Goal: Book appointment/travel/reservation

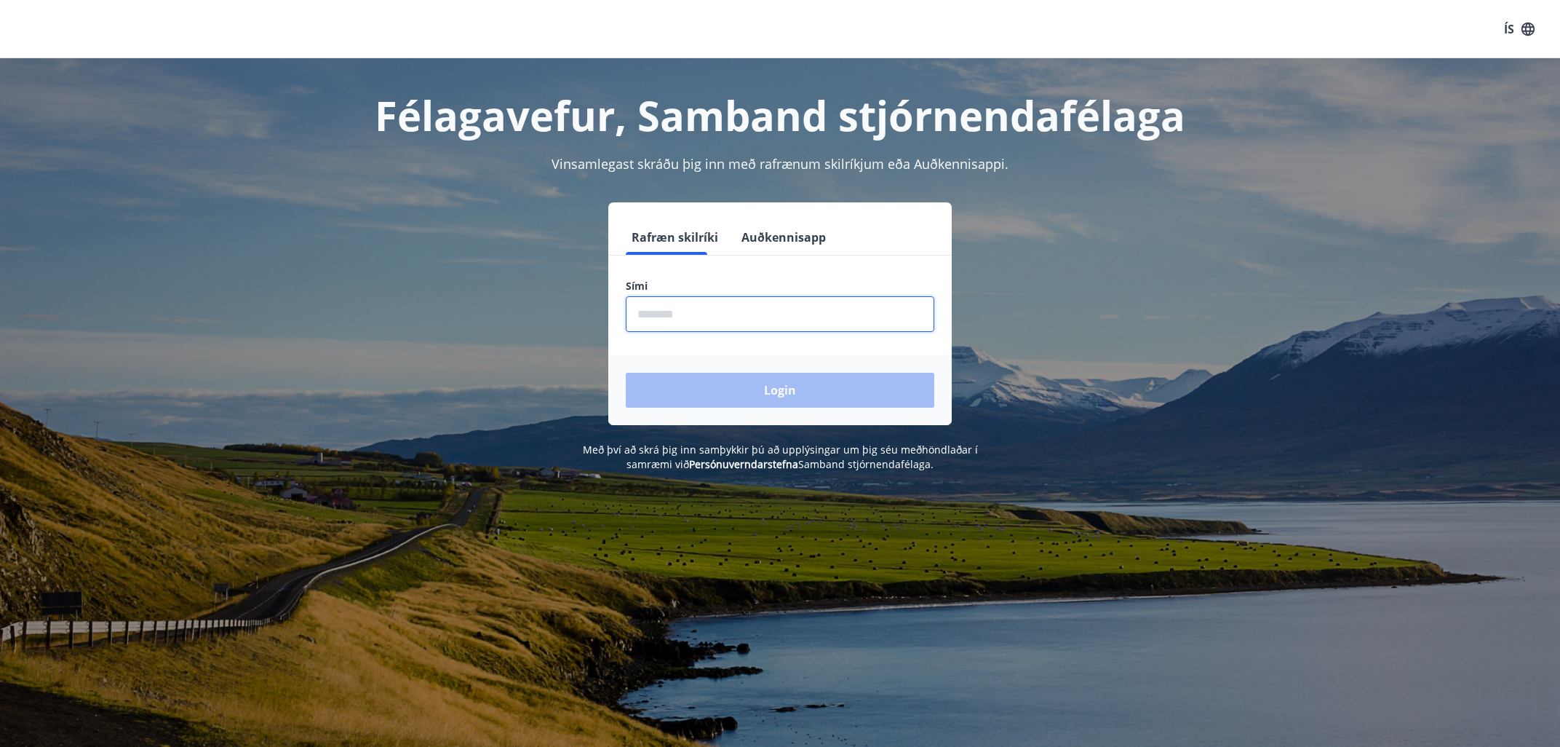
click at [646, 309] on input "phone" at bounding box center [780, 314] width 309 height 36
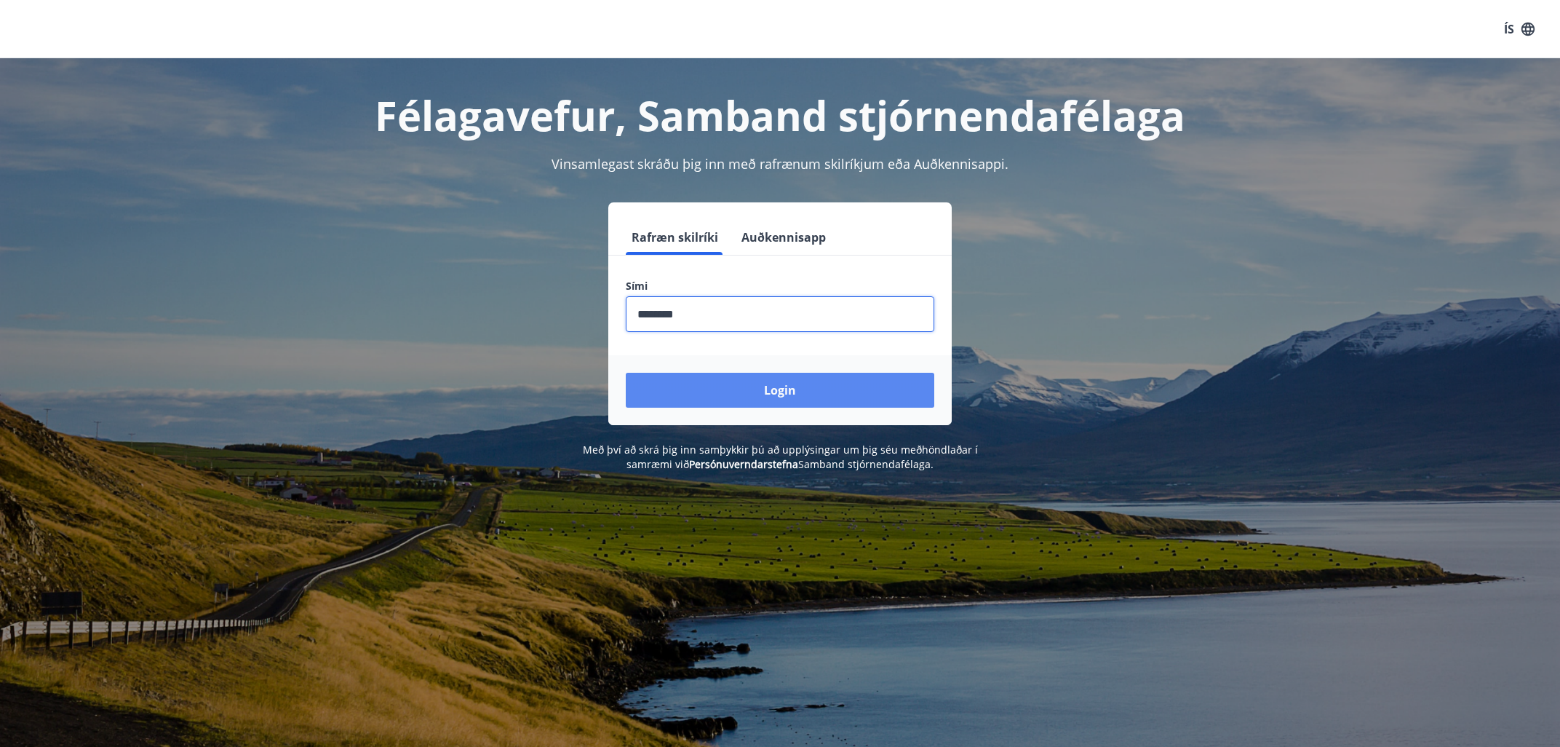
type input "********"
click at [738, 393] on button "Login" at bounding box center [780, 390] width 309 height 35
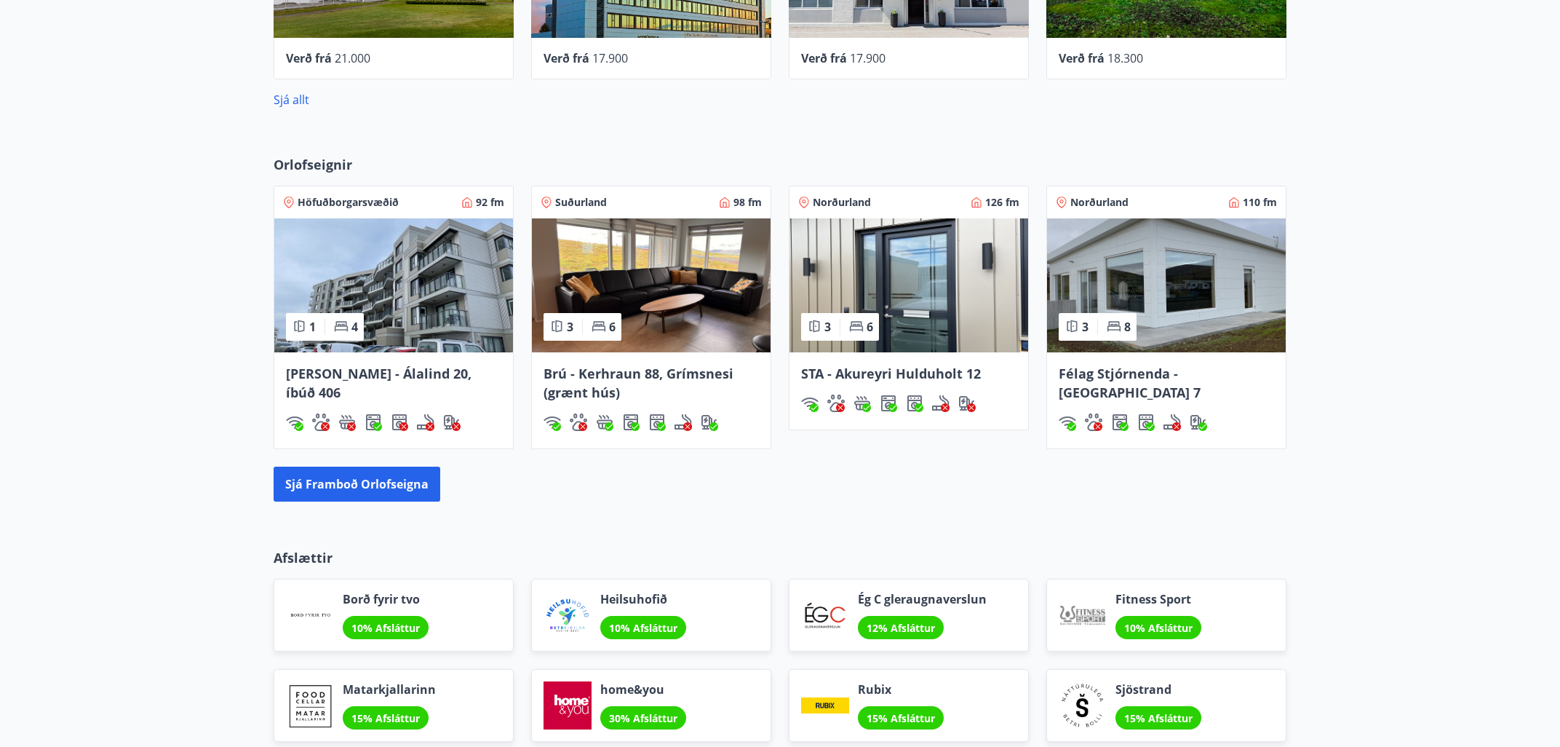
scroll to position [872, 0]
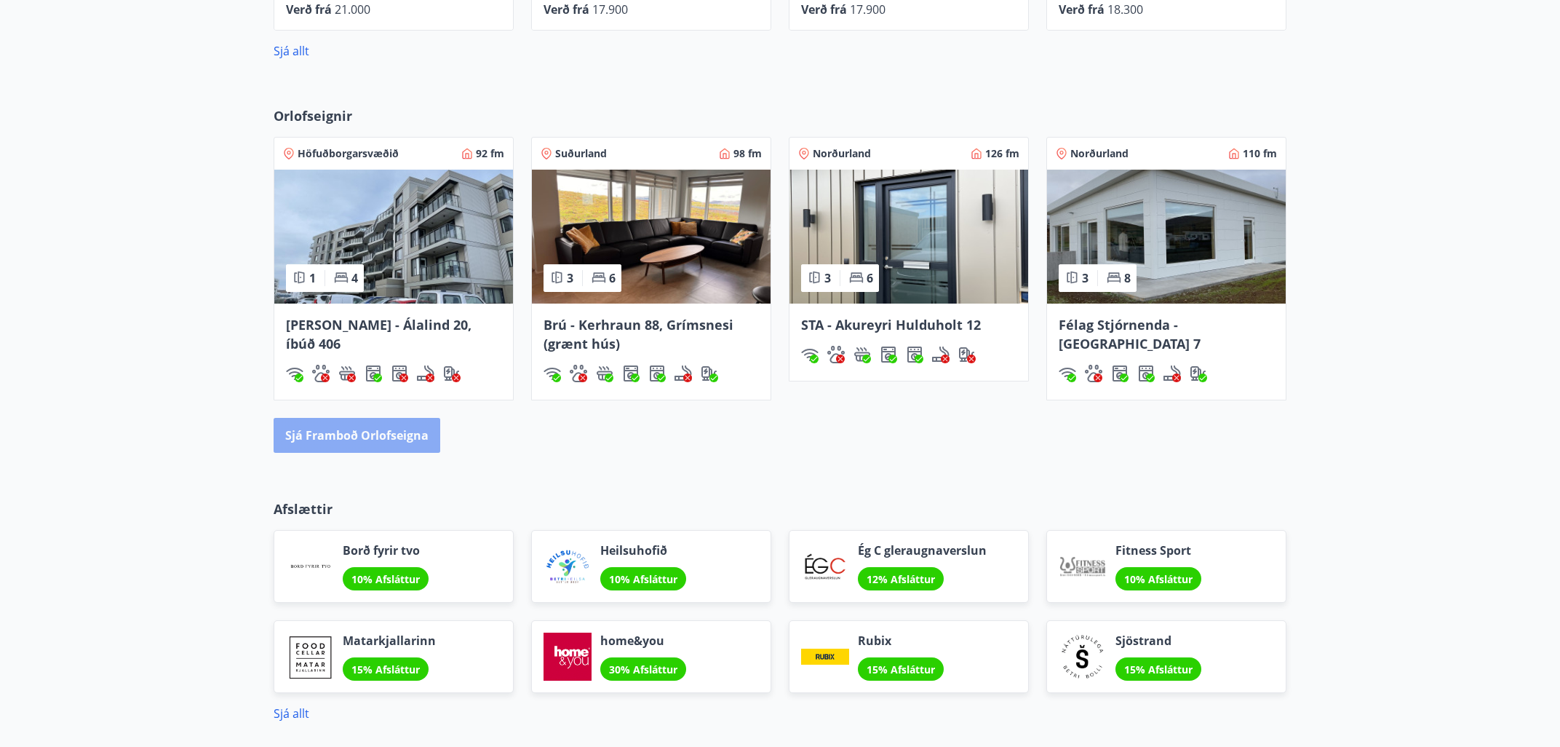
click at [368, 436] on button "Sjá framboð orlofseigna" at bounding box center [357, 435] width 167 height 35
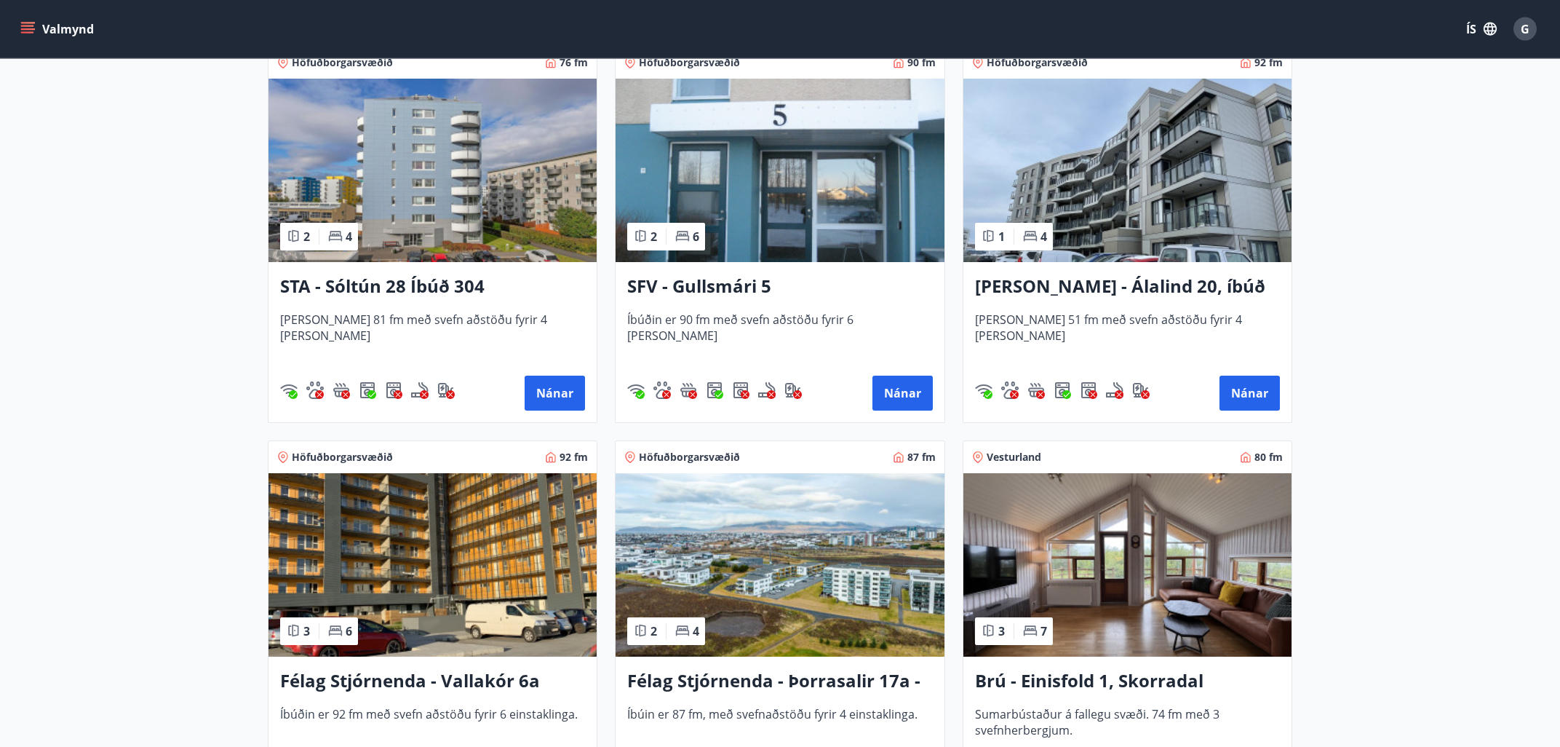
scroll to position [1872, 0]
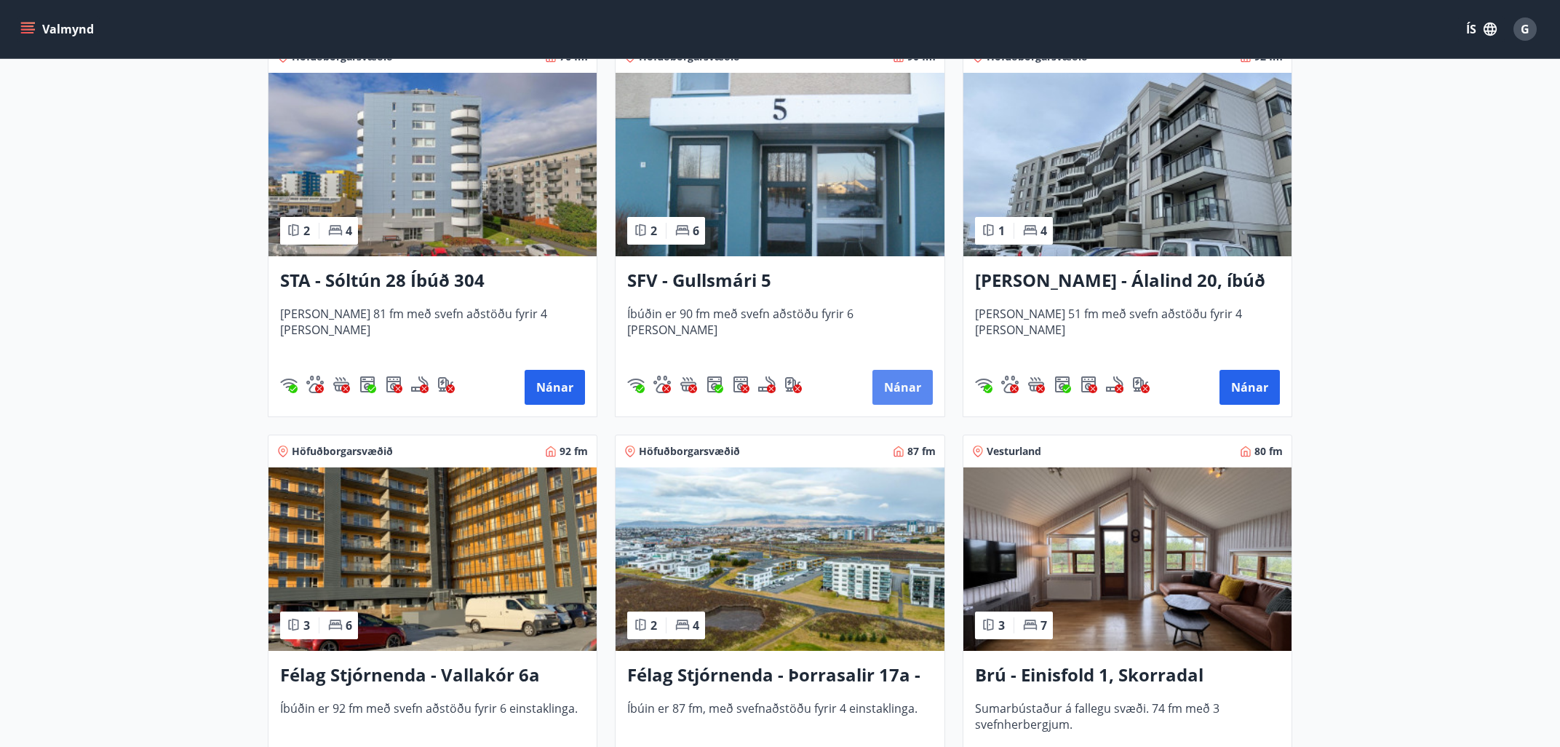
click at [901, 386] on button "Nánar" at bounding box center [903, 387] width 60 height 35
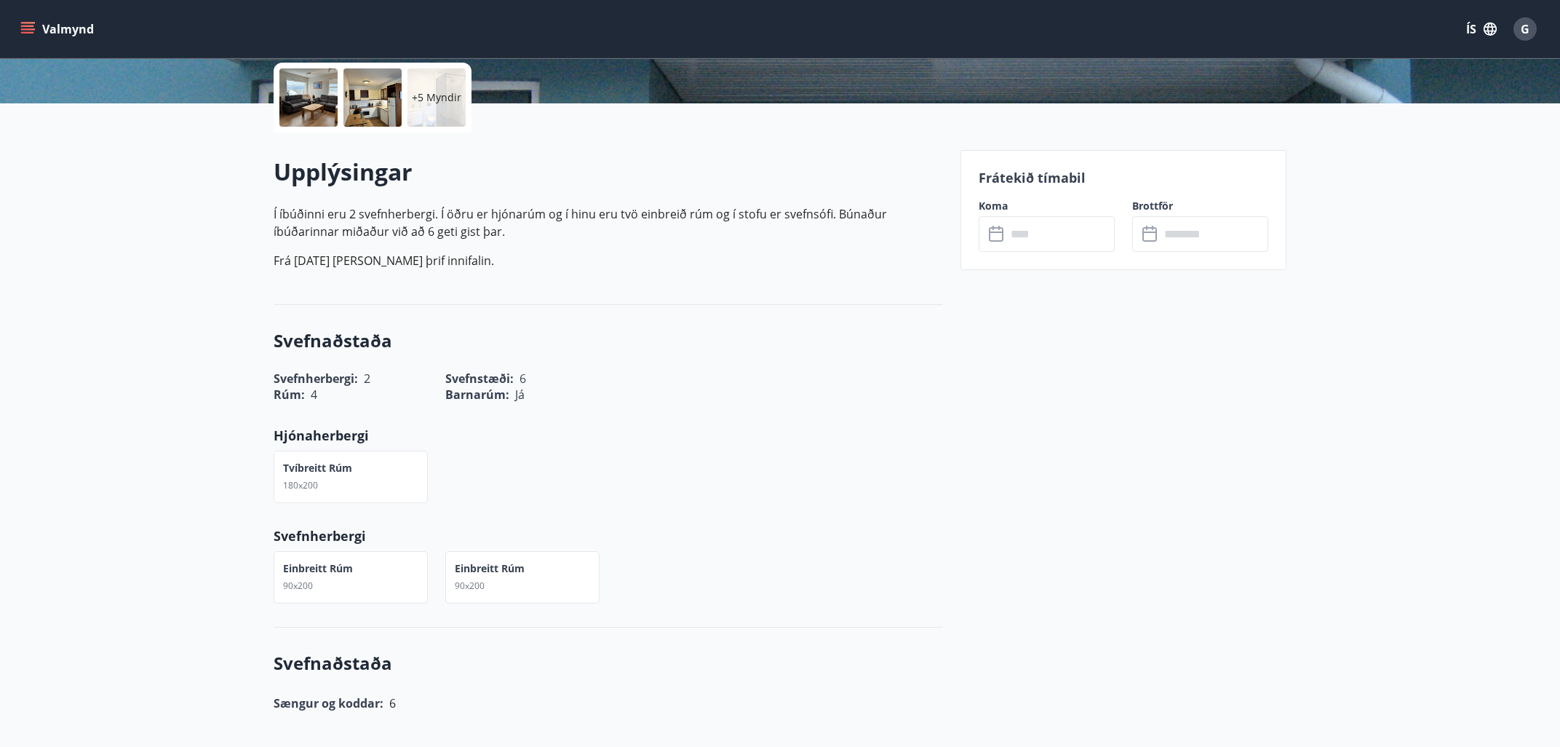
scroll to position [156, 0]
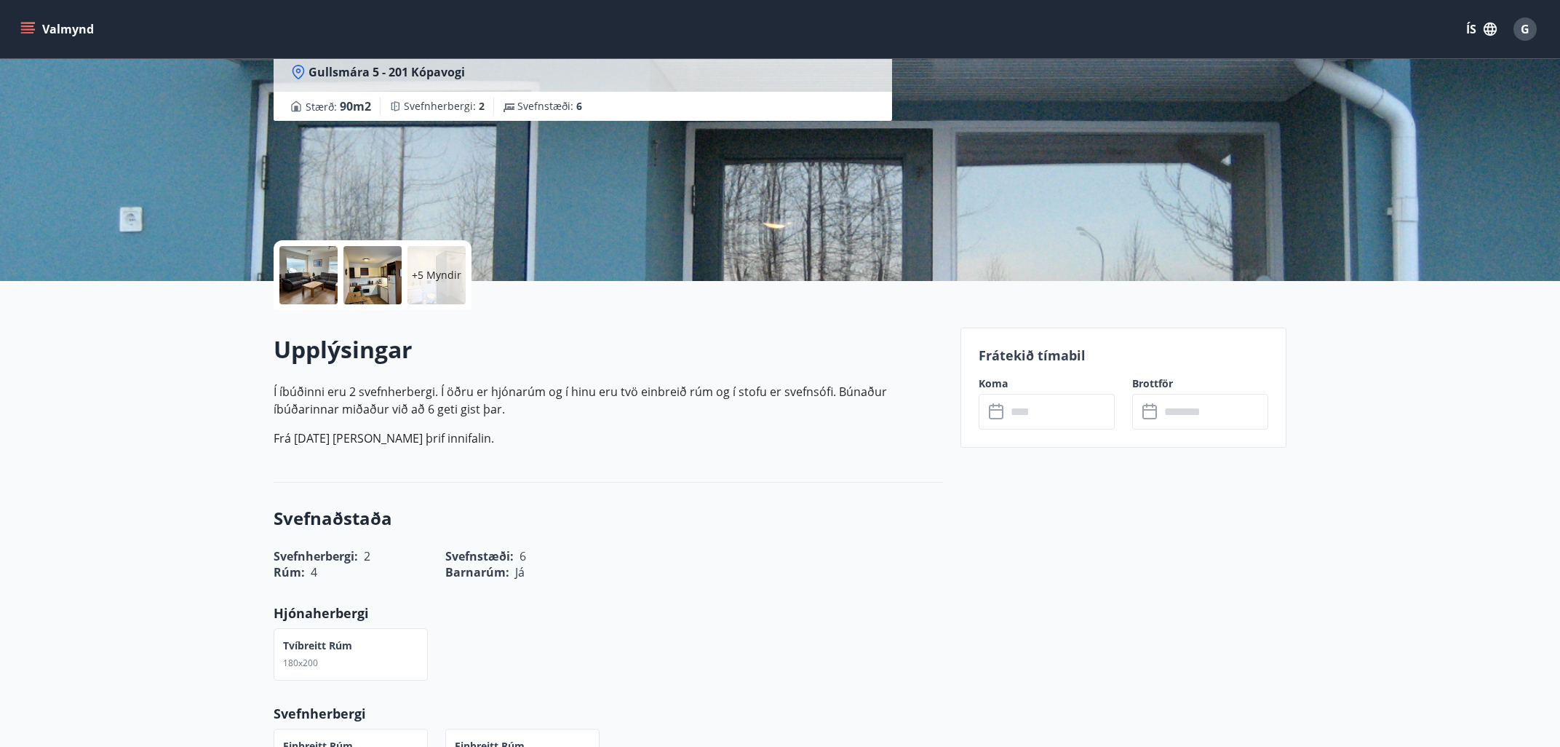
click at [998, 411] on icon at bounding box center [997, 411] width 17 height 17
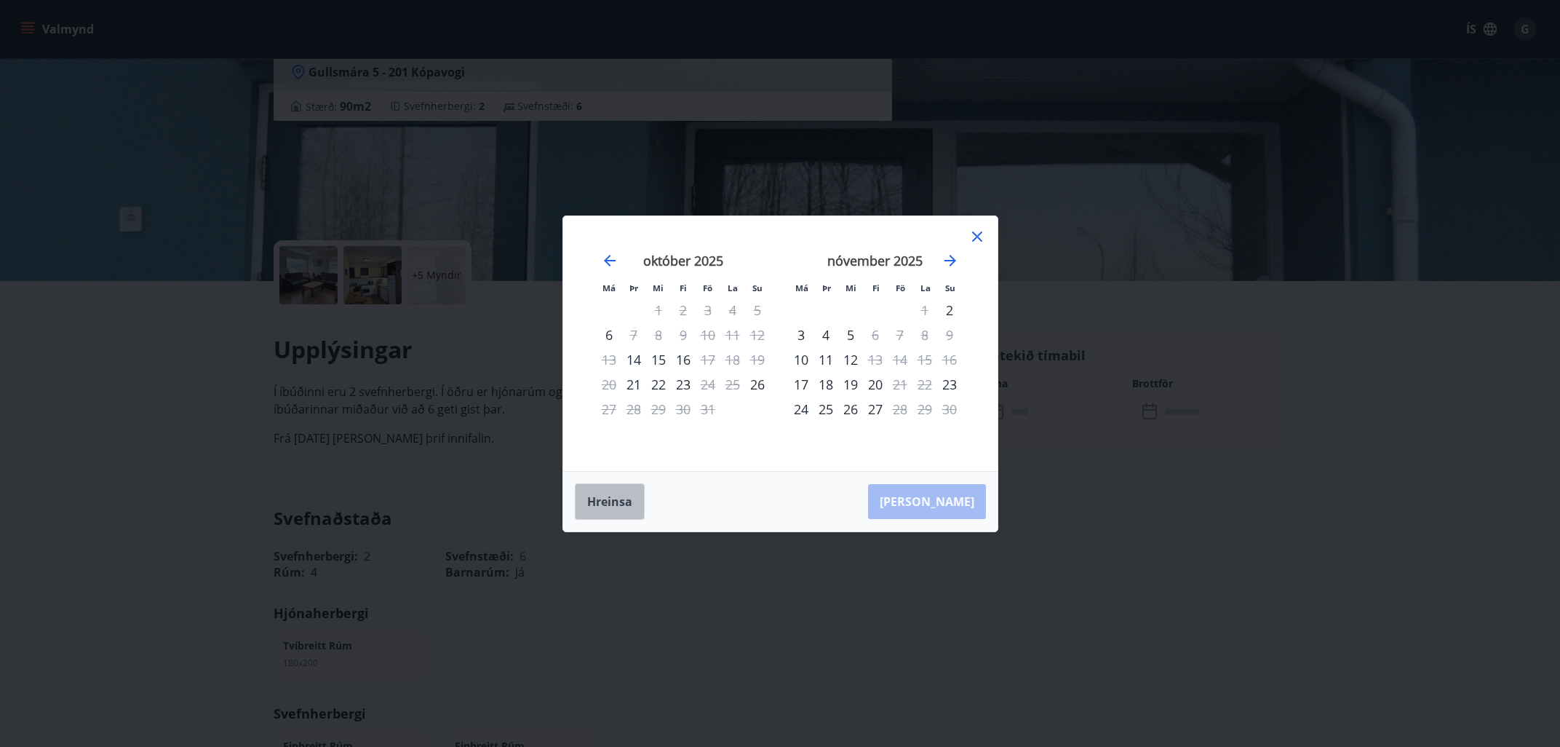
click at [605, 501] on button "Hreinsa" at bounding box center [610, 501] width 70 height 36
click at [976, 231] on icon at bounding box center [977, 236] width 17 height 17
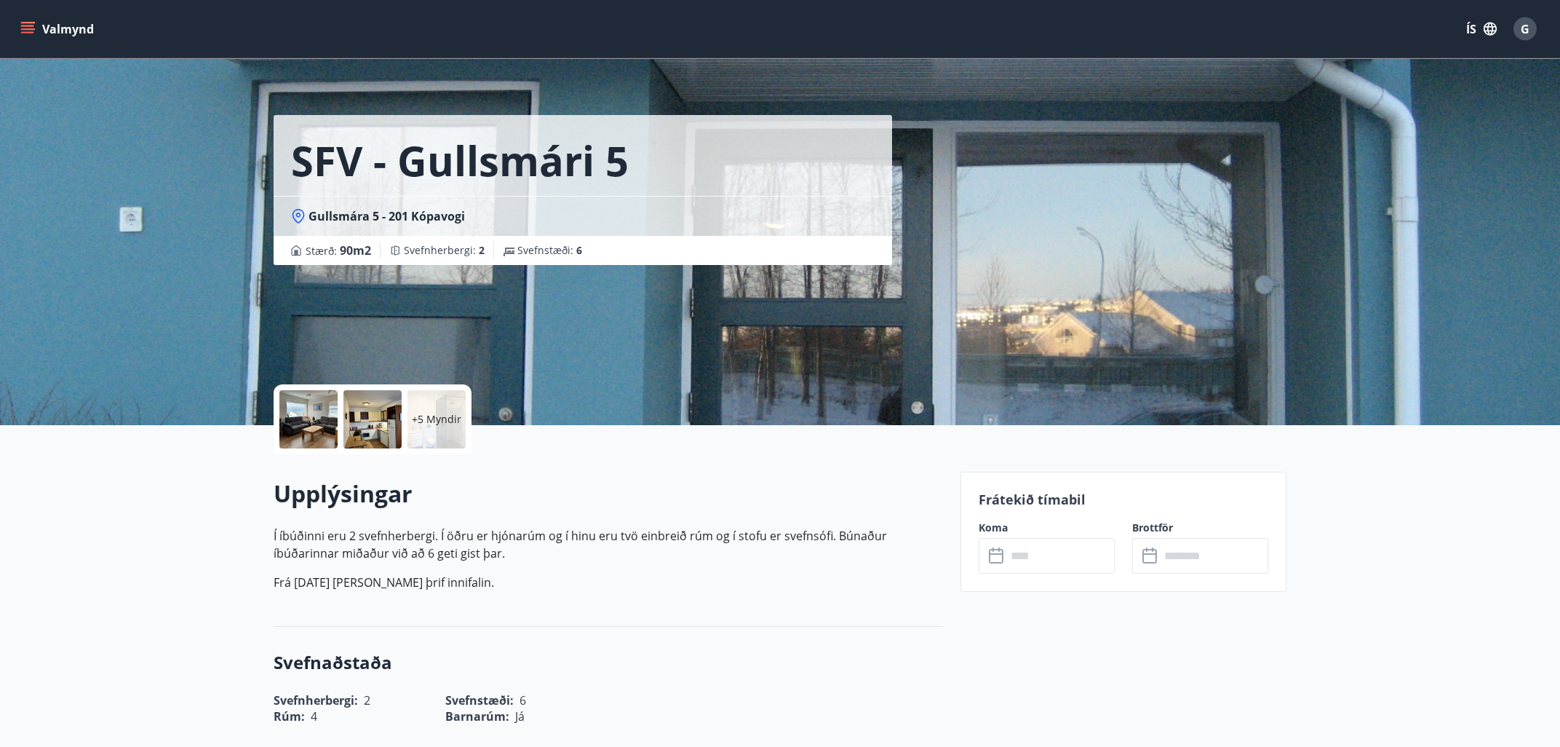
scroll to position [0, 0]
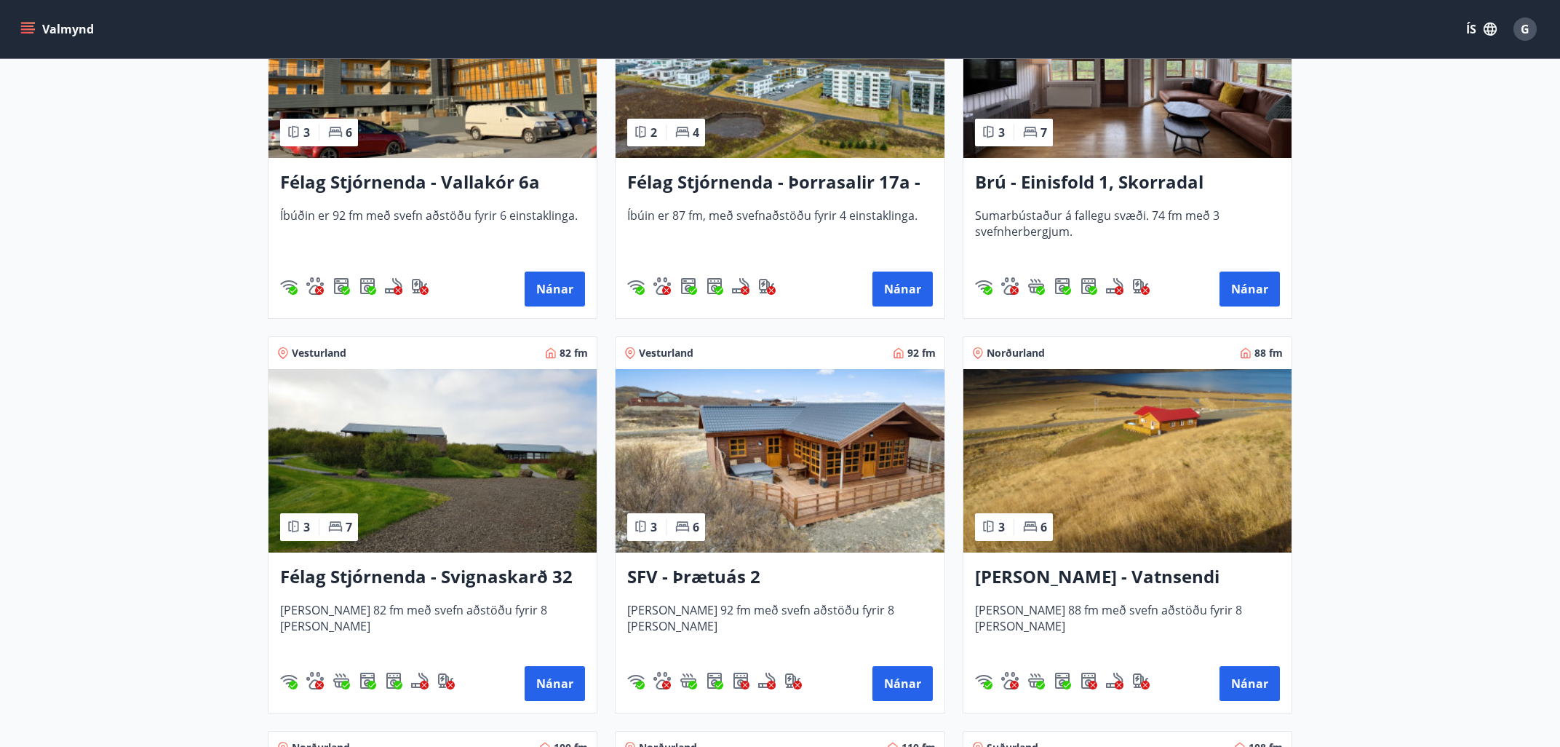
scroll to position [2418, 0]
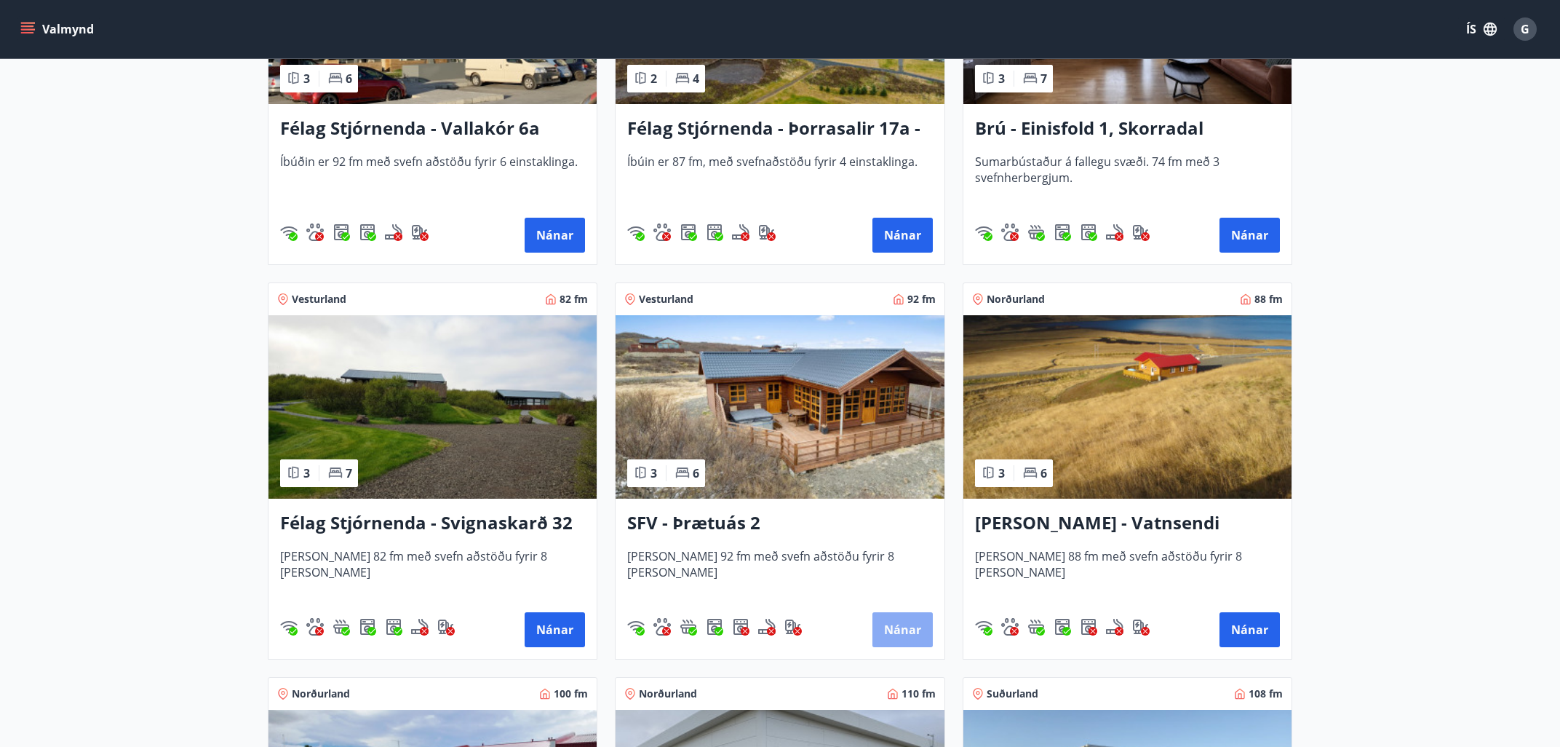
click at [900, 632] on button "Nánar" at bounding box center [903, 629] width 60 height 35
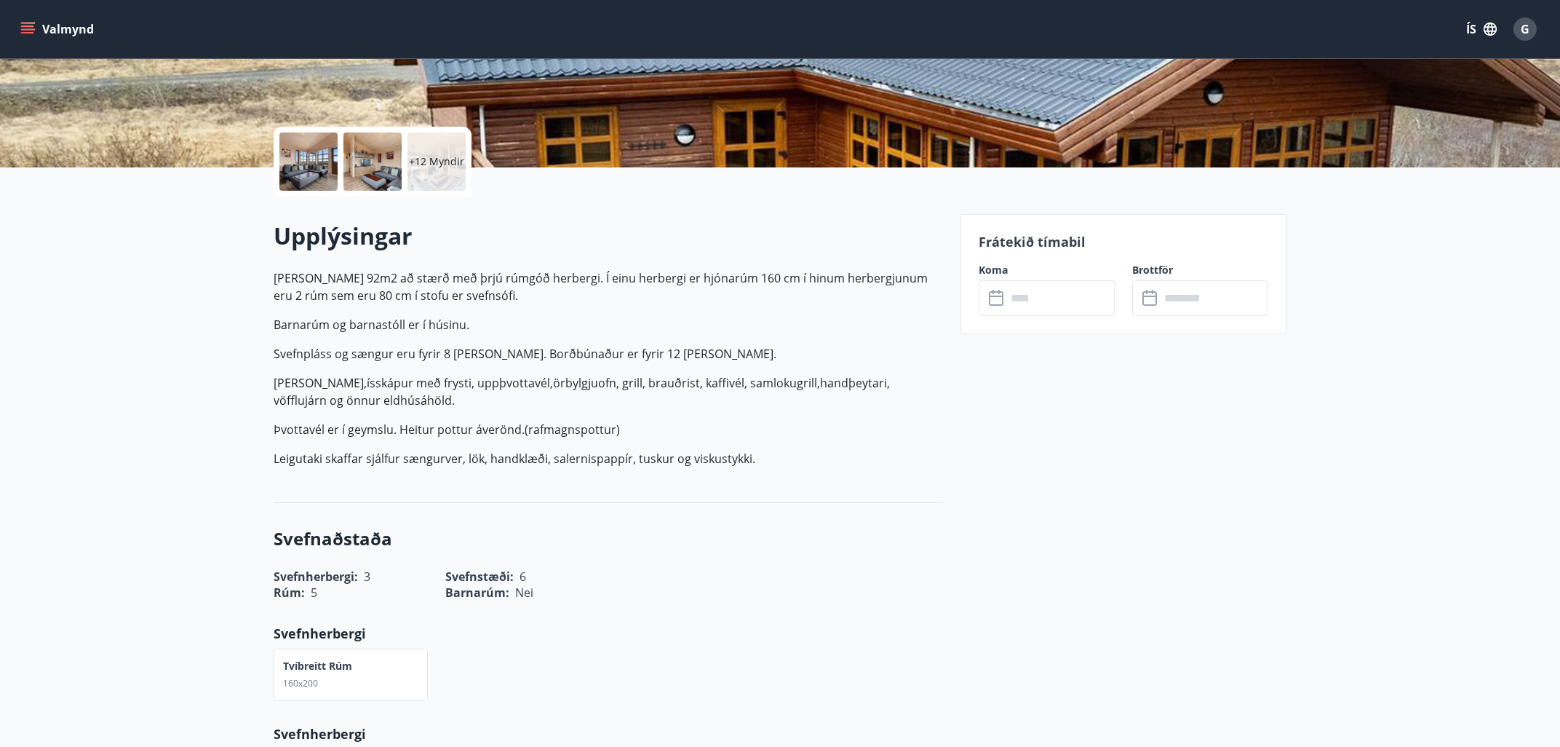
scroll to position [311, 0]
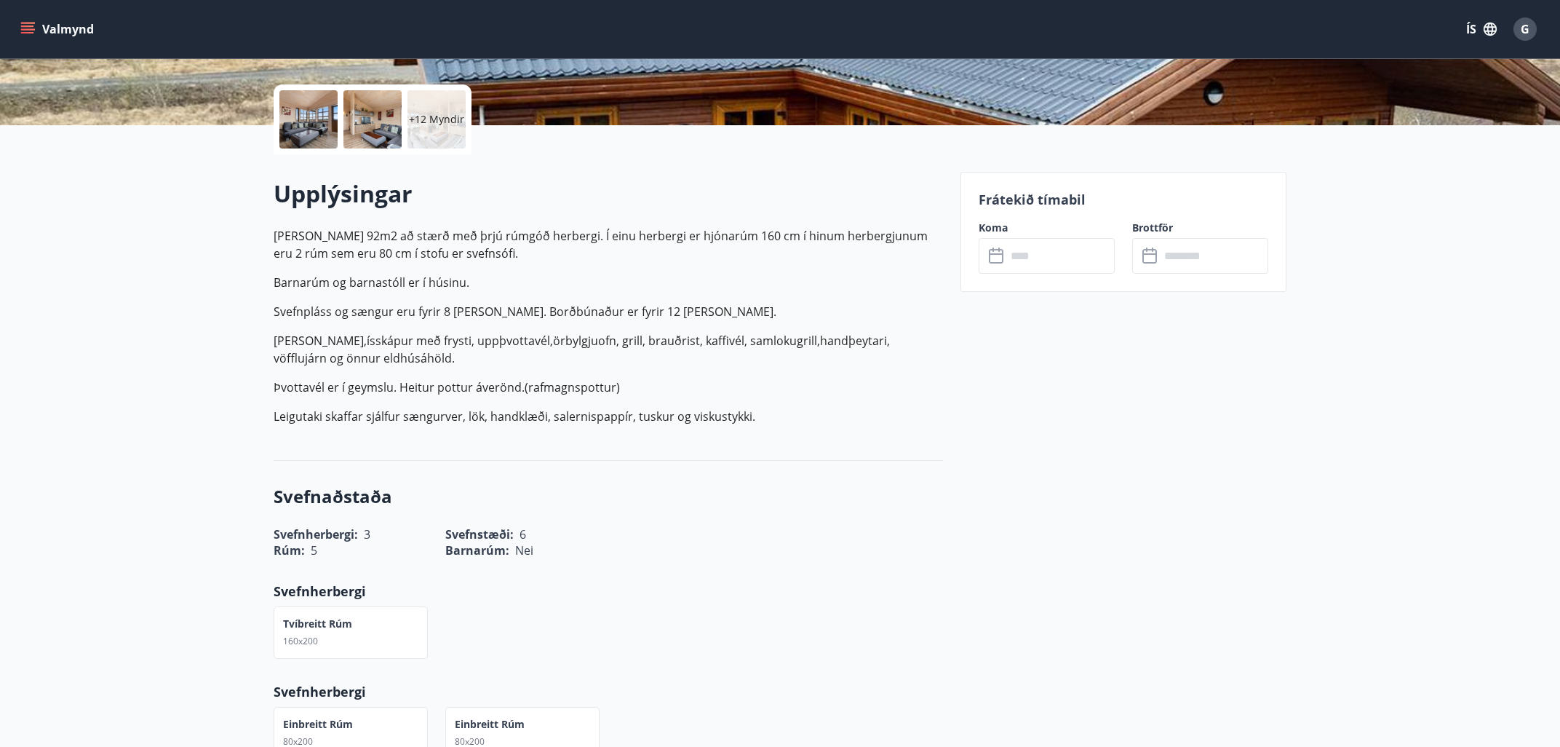
click at [1010, 253] on input "text" at bounding box center [1060, 256] width 108 height 36
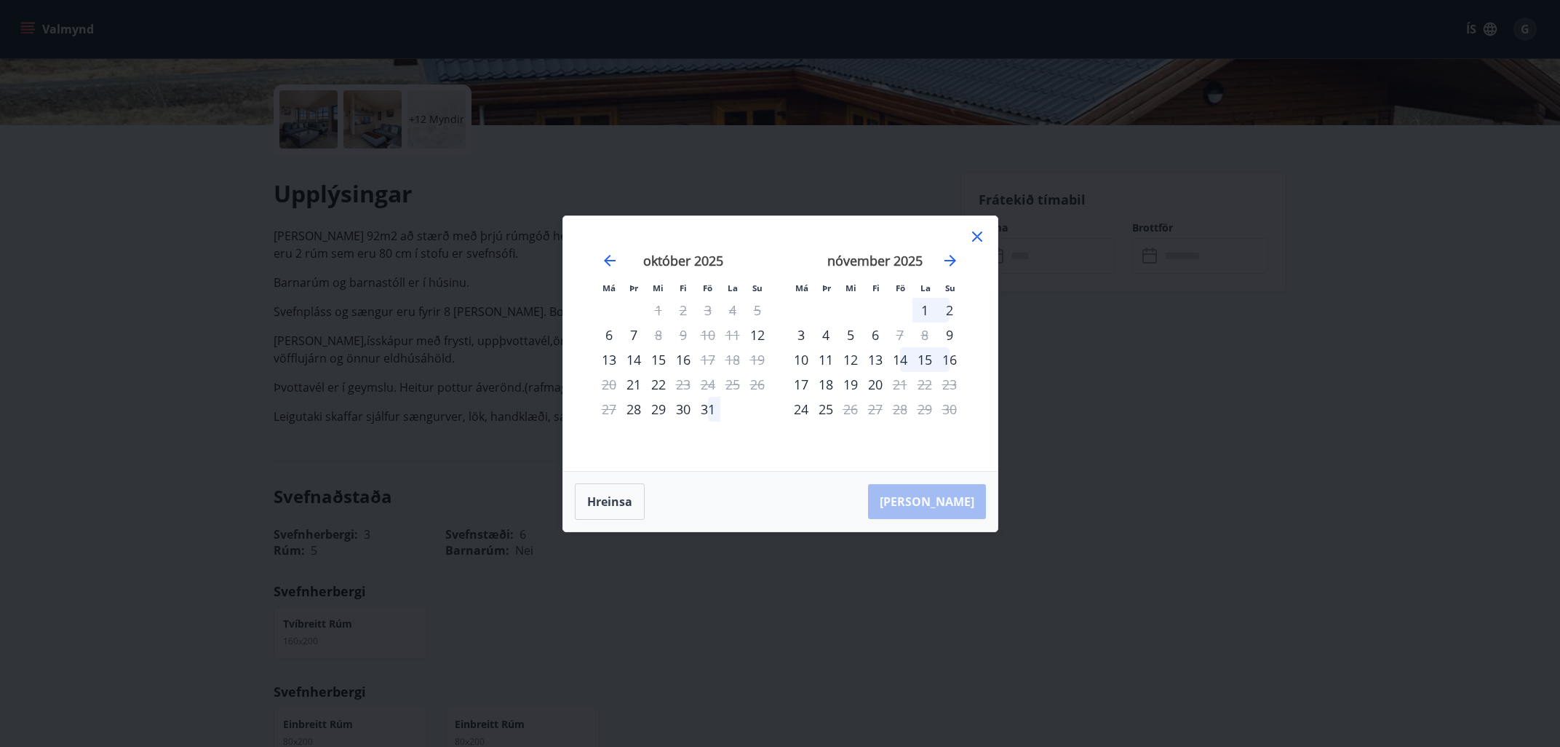
click at [976, 232] on icon at bounding box center [977, 236] width 17 height 17
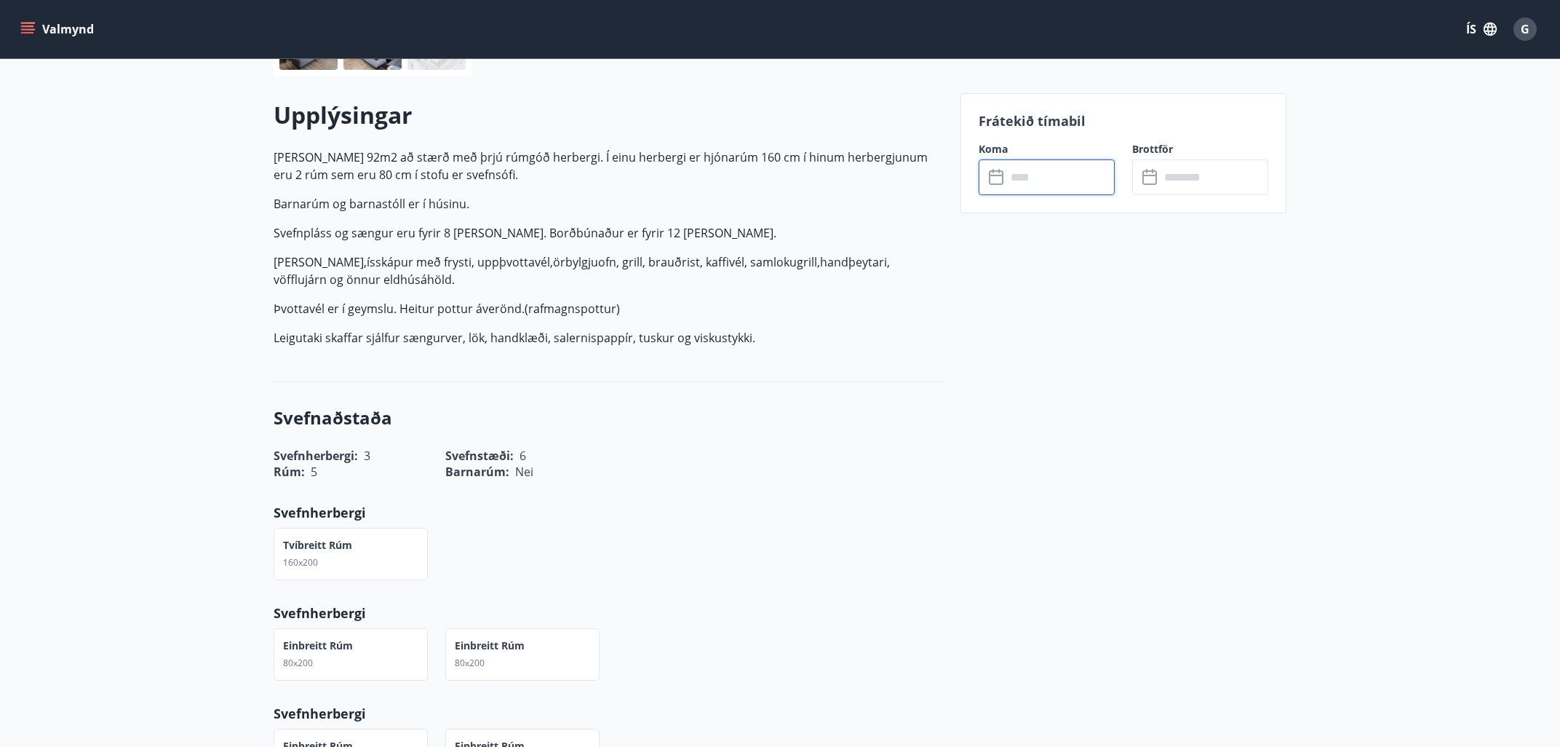
scroll to position [0, 0]
